Goal: Check status: Check status

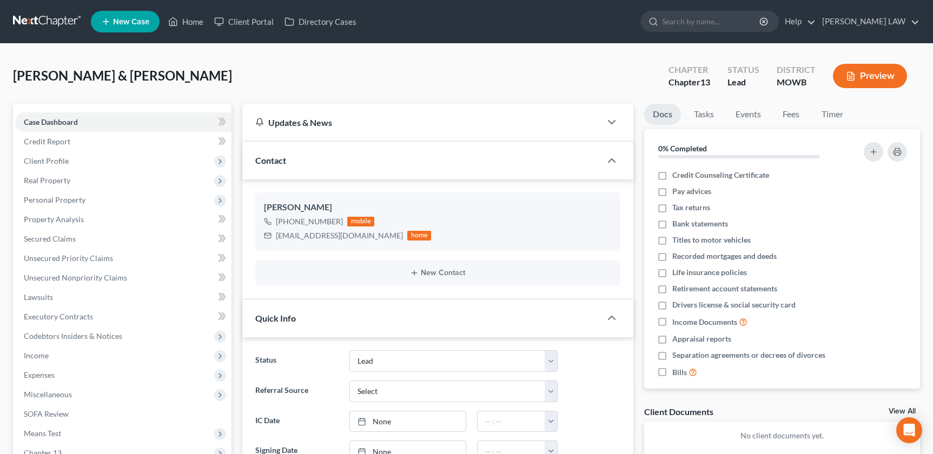
select select "6"
drag, startPoint x: 176, startPoint y: 76, endPoint x: 6, endPoint y: 76, distance: 169.2
drag, startPoint x: 6, startPoint y: 76, endPoint x: 182, endPoint y: 77, distance: 175.7
click at [182, 77] on div "[PERSON_NAME] & [PERSON_NAME] Upgraded Chapter Chapter 13 Status Lead District …" at bounding box center [466, 80] width 907 height 47
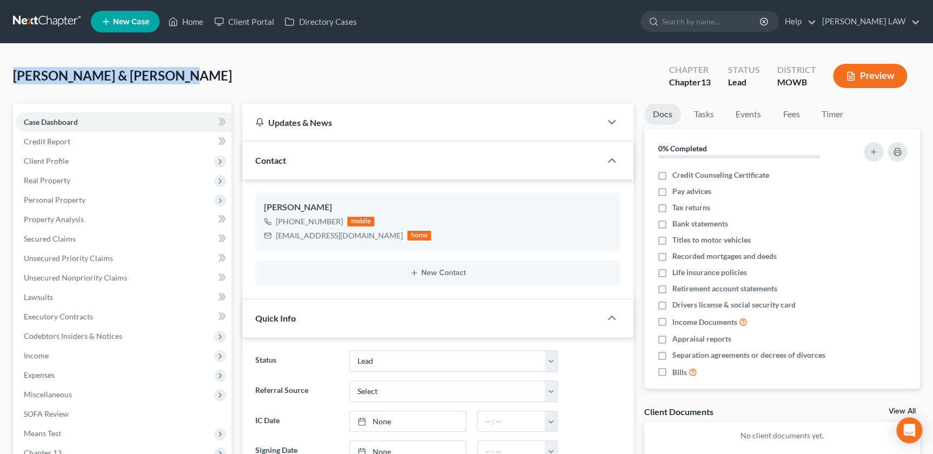
drag, startPoint x: 173, startPoint y: 77, endPoint x: 25, endPoint y: 43, distance: 152.0
drag, startPoint x: 25, startPoint y: 43, endPoint x: 9, endPoint y: 59, distance: 22.2
drag, startPoint x: 14, startPoint y: 75, endPoint x: 187, endPoint y: 75, distance: 173.6
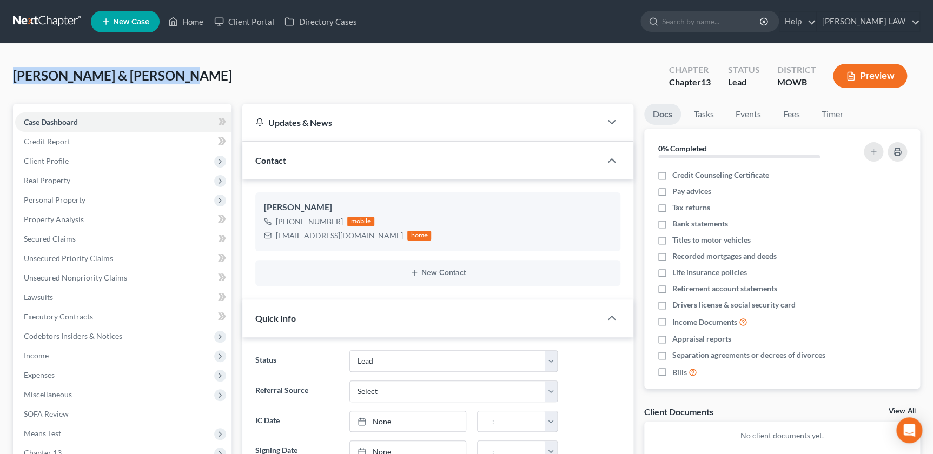
click at [187, 75] on div "[PERSON_NAME] & [PERSON_NAME] Upgraded Chapter Chapter 13 Status Lead District …" at bounding box center [466, 80] width 907 height 47
drag, startPoint x: 187, startPoint y: 75, endPoint x: 172, endPoint y: 70, distance: 15.7
click at [172, 70] on span "[PERSON_NAME] & [PERSON_NAME]" at bounding box center [122, 76] width 219 height 16
drag, startPoint x: 172, startPoint y: 70, endPoint x: 9, endPoint y: 63, distance: 162.9
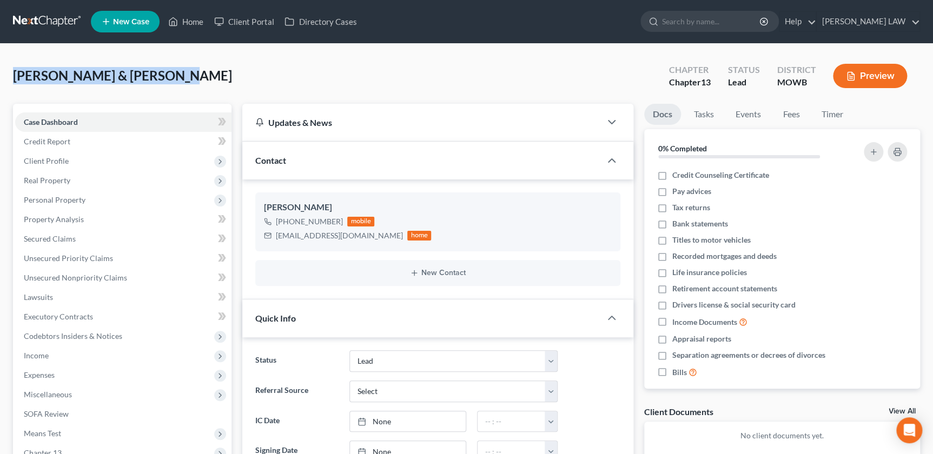
click at [263, 86] on div "[PERSON_NAME] & [PERSON_NAME] Upgraded Chapter Chapter 13 Status Lead District …" at bounding box center [466, 80] width 907 height 47
drag, startPoint x: 187, startPoint y: 78, endPoint x: 14, endPoint y: 56, distance: 174.4
click at [14, 57] on div "[PERSON_NAME] & [PERSON_NAME] Upgraded Chapter Chapter 13 Status Lead District …" at bounding box center [466, 80] width 907 height 47
click at [210, 78] on div "[PERSON_NAME] & [PERSON_NAME] Upgraded Chapter Chapter 13 Status Lead District …" at bounding box center [466, 80] width 907 height 47
drag, startPoint x: 171, startPoint y: 76, endPoint x: 7, endPoint y: 57, distance: 165.4
